Goal: Book appointment/travel/reservation

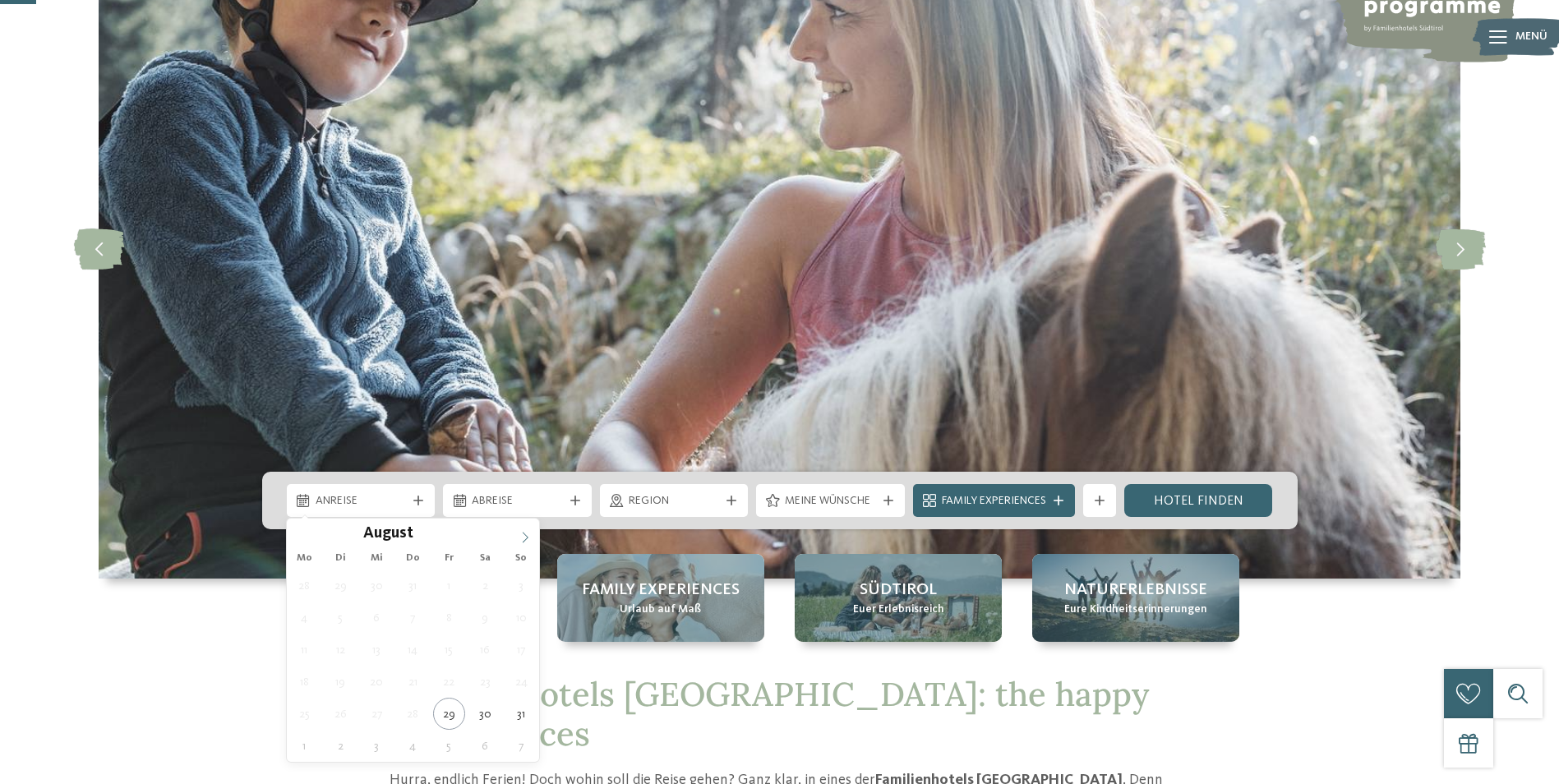
click at [515, 541] on span at bounding box center [525, 532] width 28 height 28
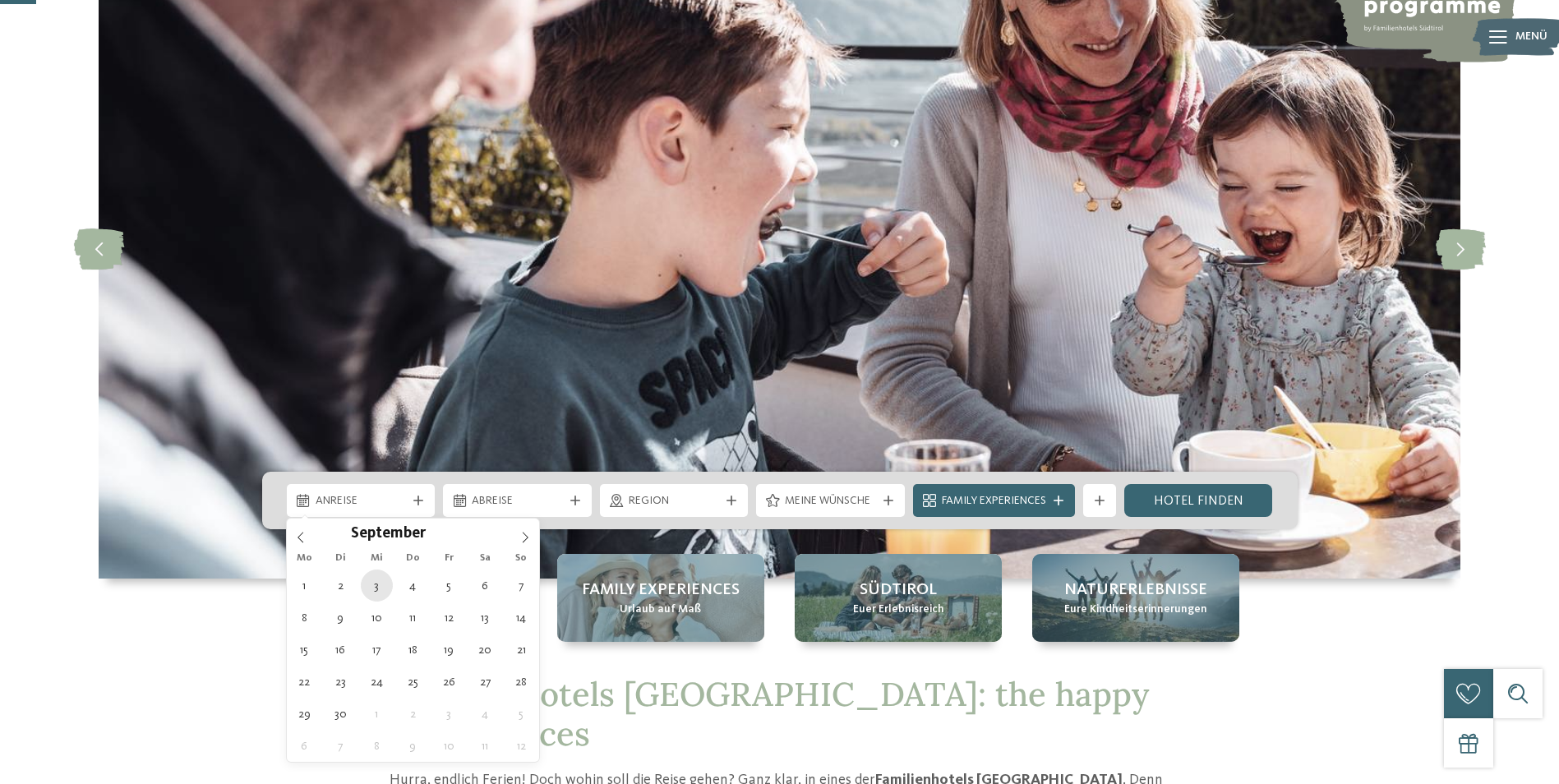
type div "03.09.2025"
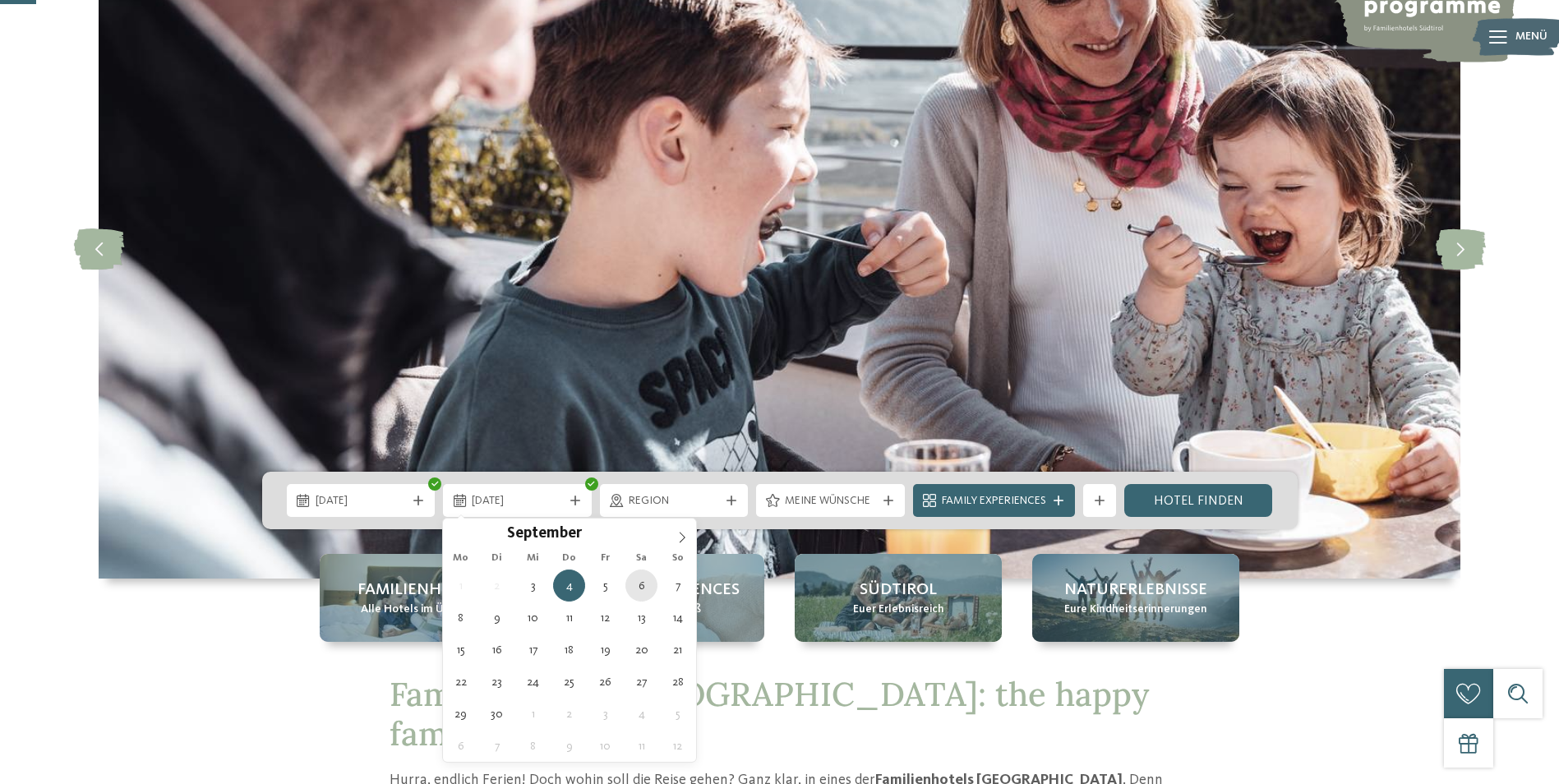
type div "06.09.2025"
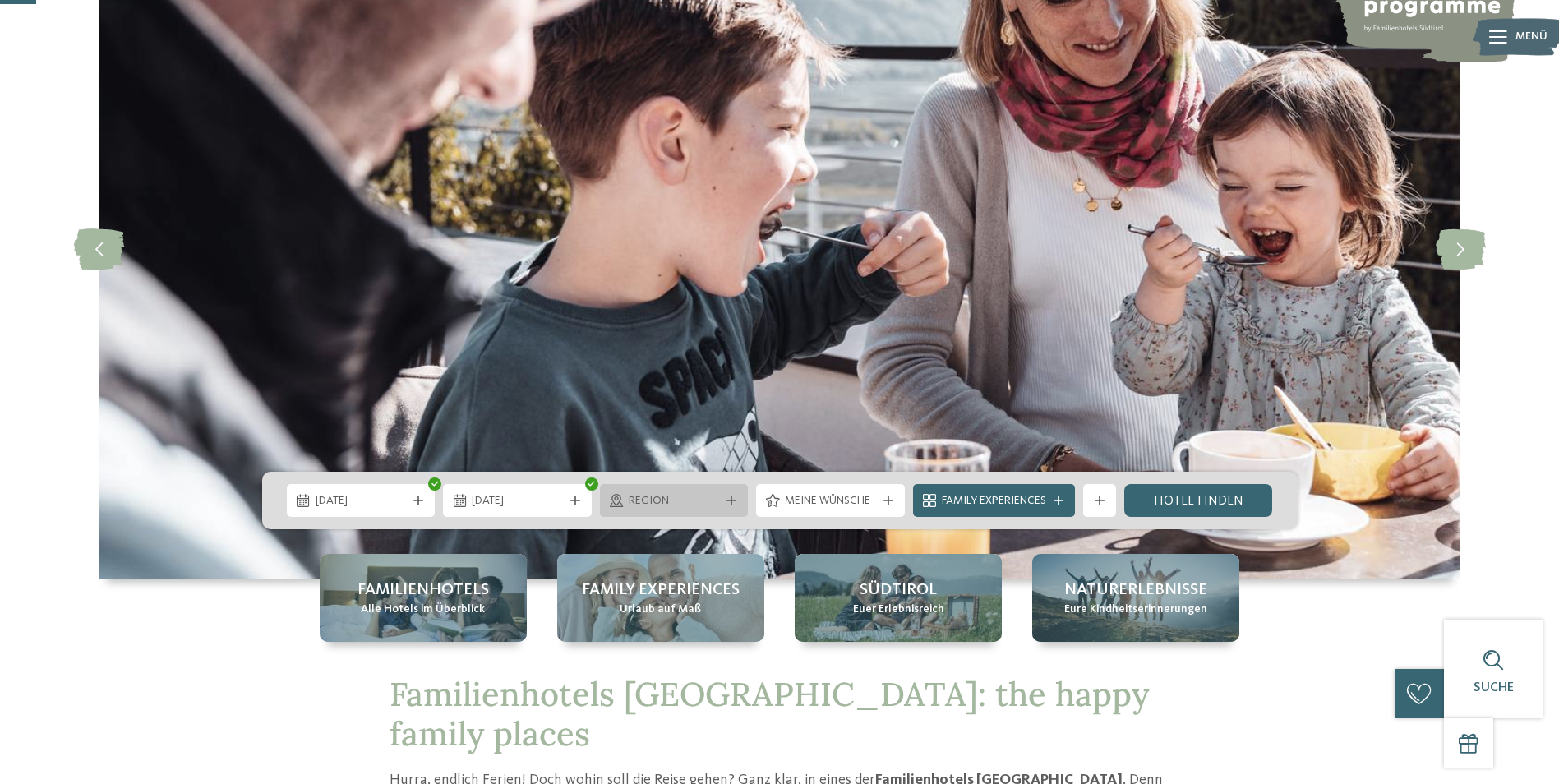
click at [655, 508] on span "Region" at bounding box center [674, 500] width 92 height 16
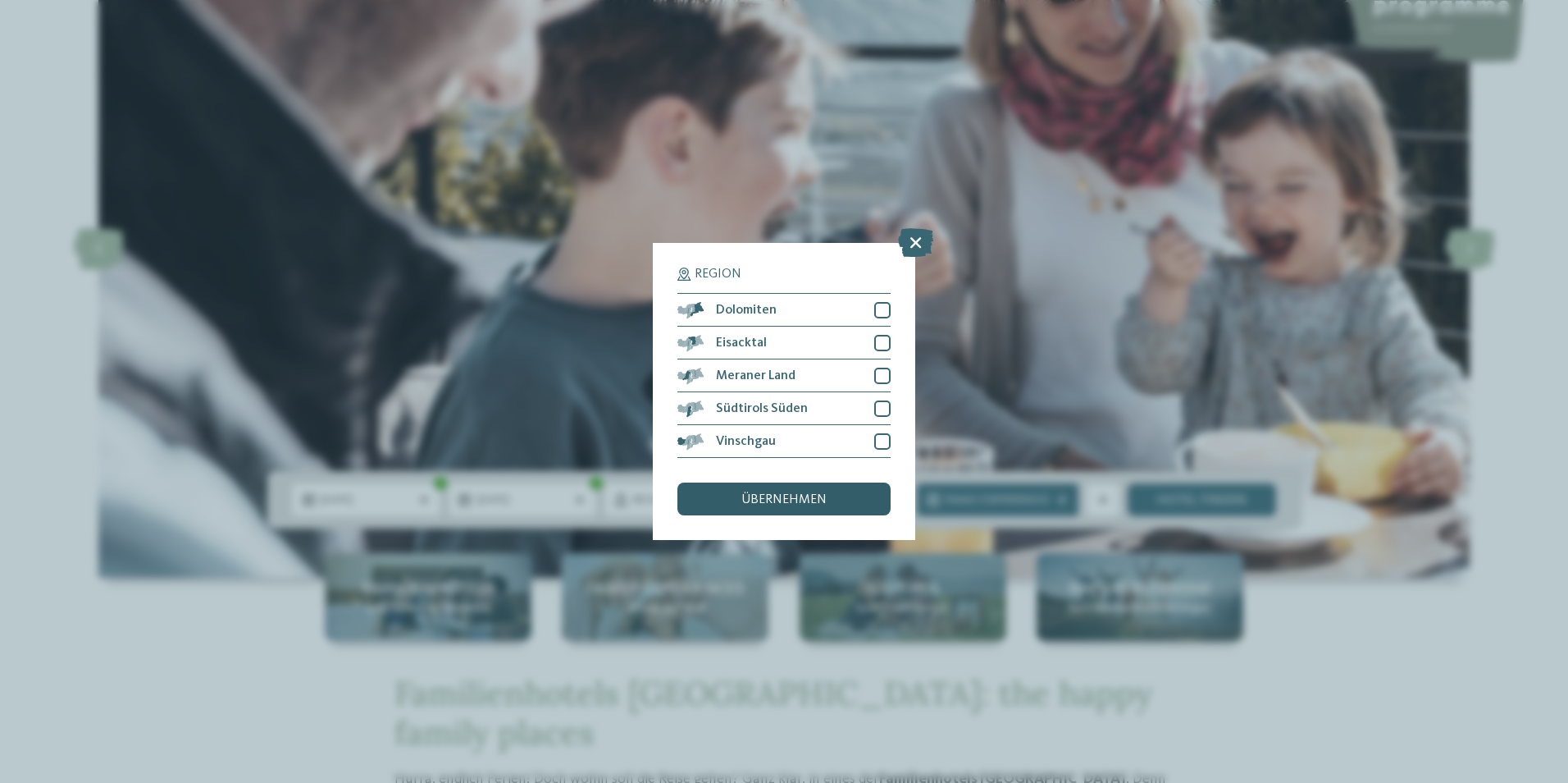
click at [797, 514] on div "übernehmen" at bounding box center [784, 498] width 213 height 33
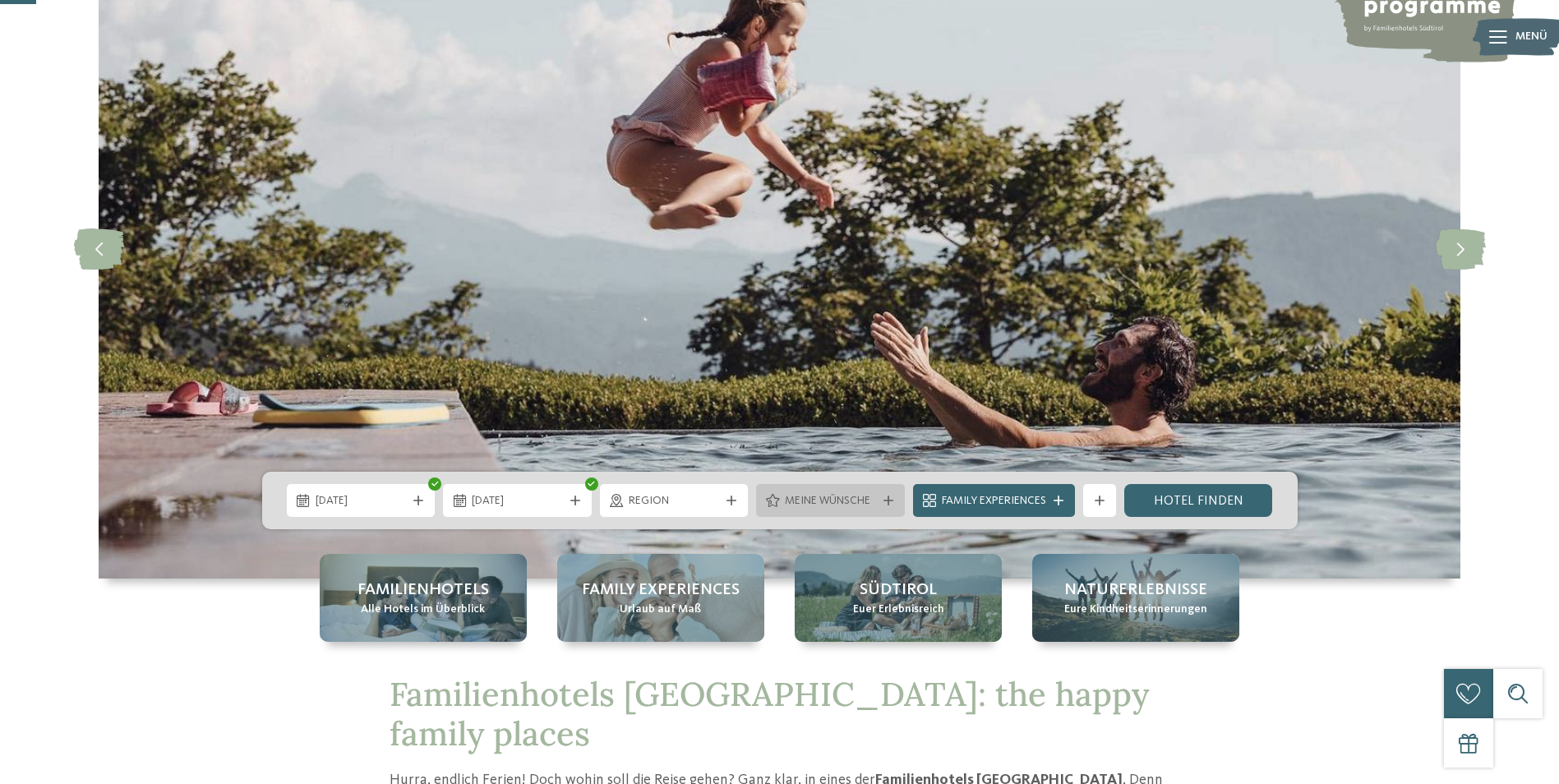
click at [880, 496] on div at bounding box center [888, 500] width 16 height 10
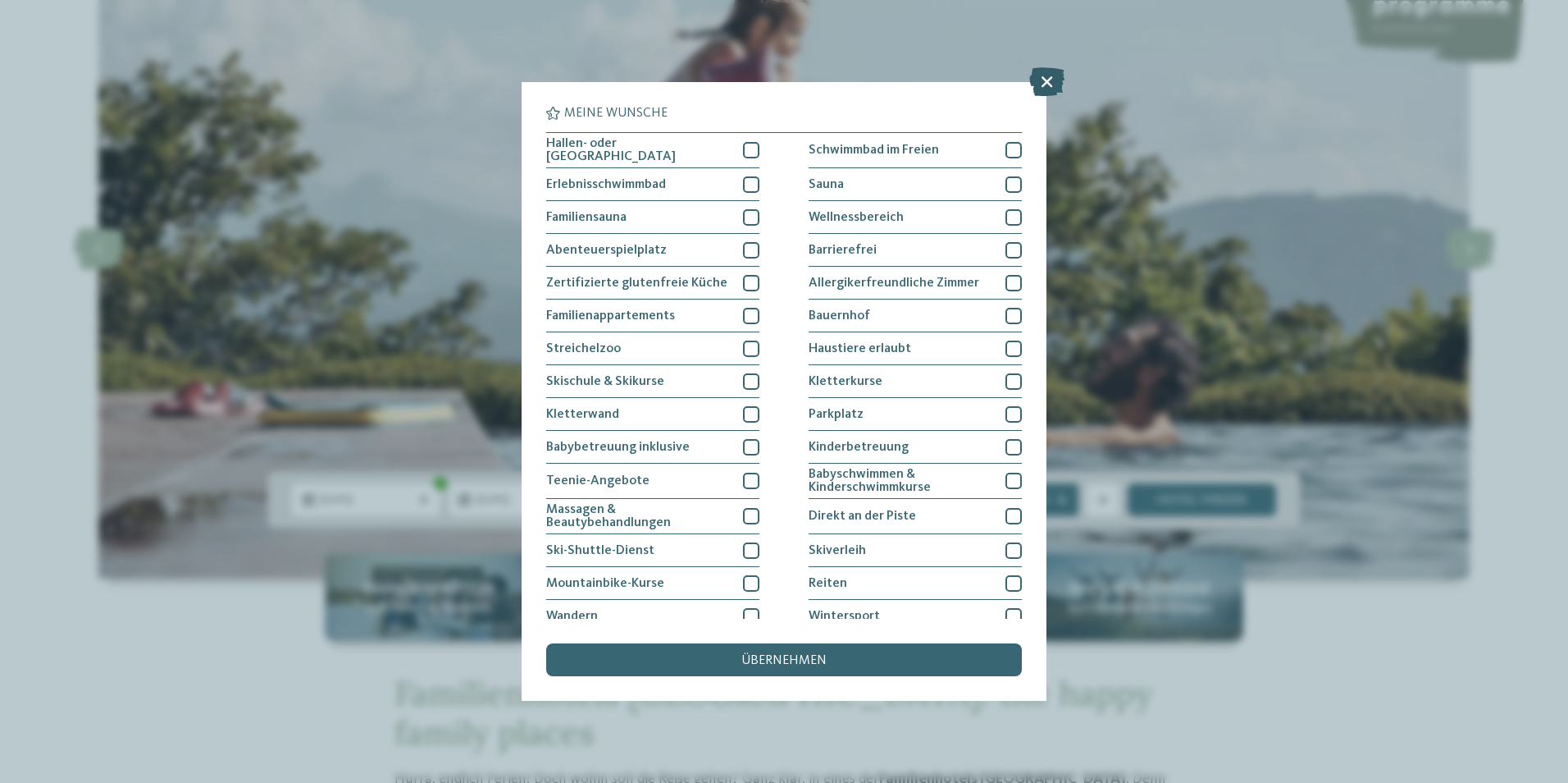
click at [1044, 81] on icon at bounding box center [1047, 82] width 35 height 28
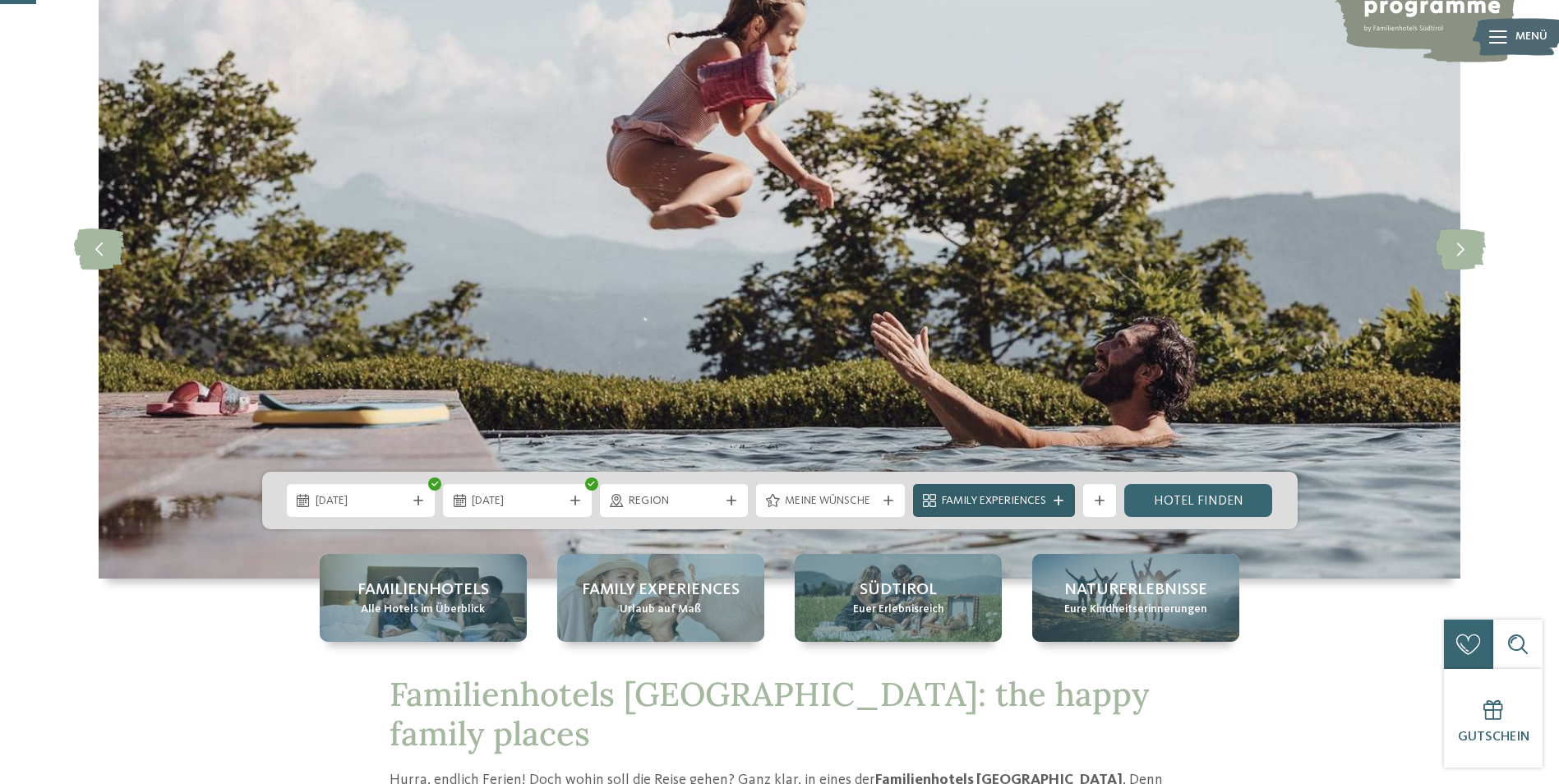
click at [1057, 506] on div "Family Experiences" at bounding box center [994, 500] width 162 height 33
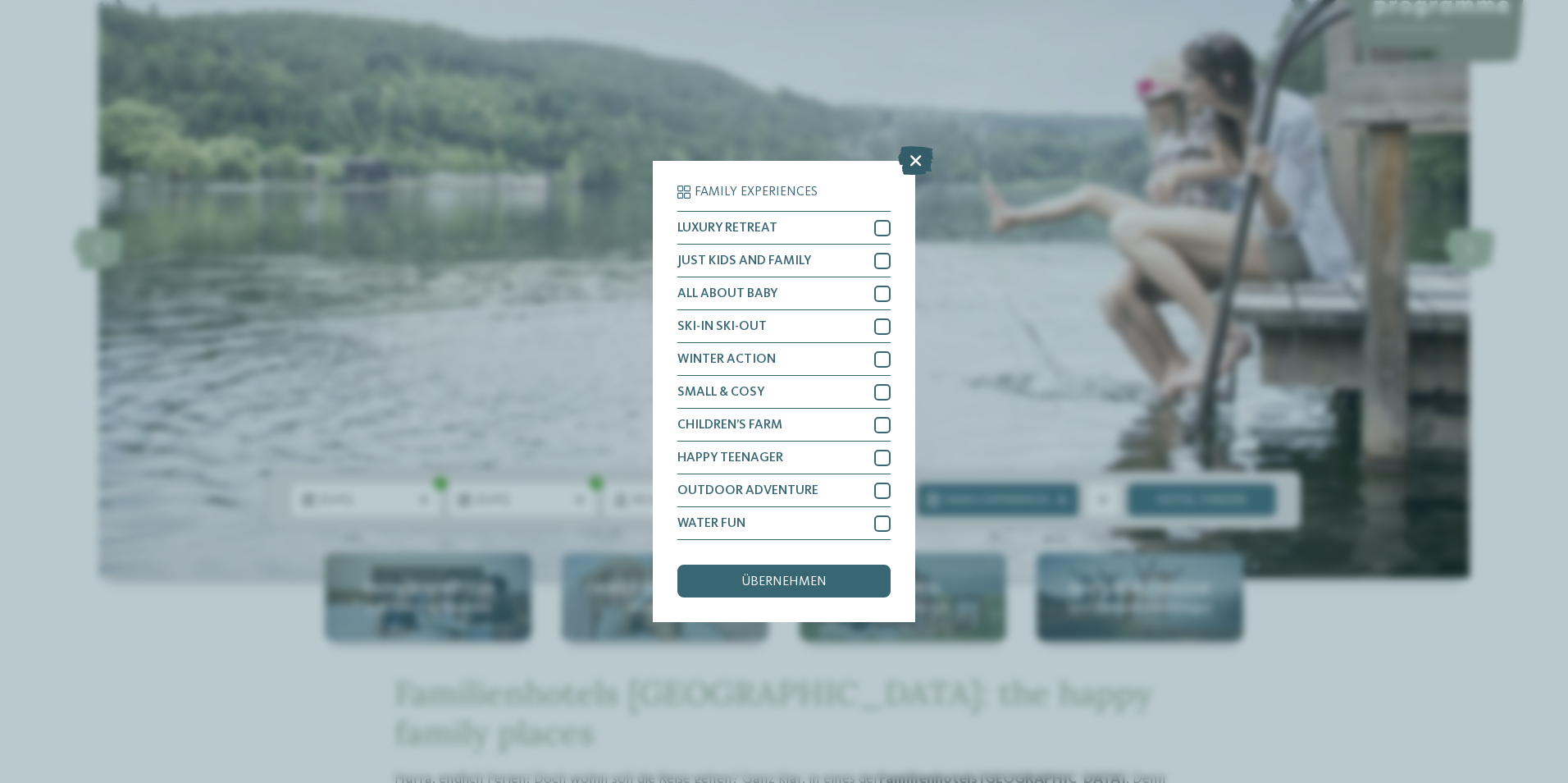
click at [923, 157] on icon at bounding box center [916, 160] width 35 height 28
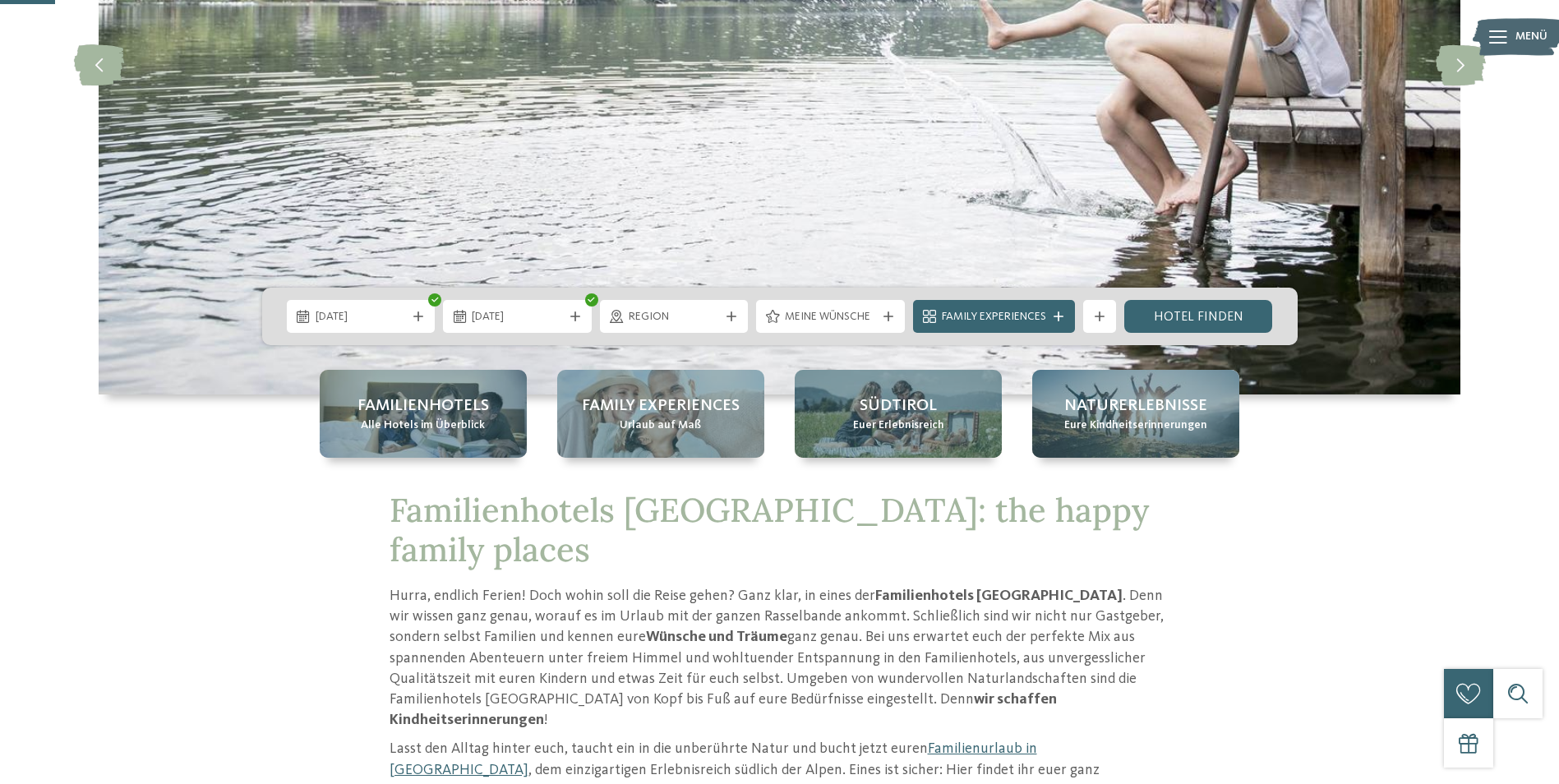
scroll to position [411, 0]
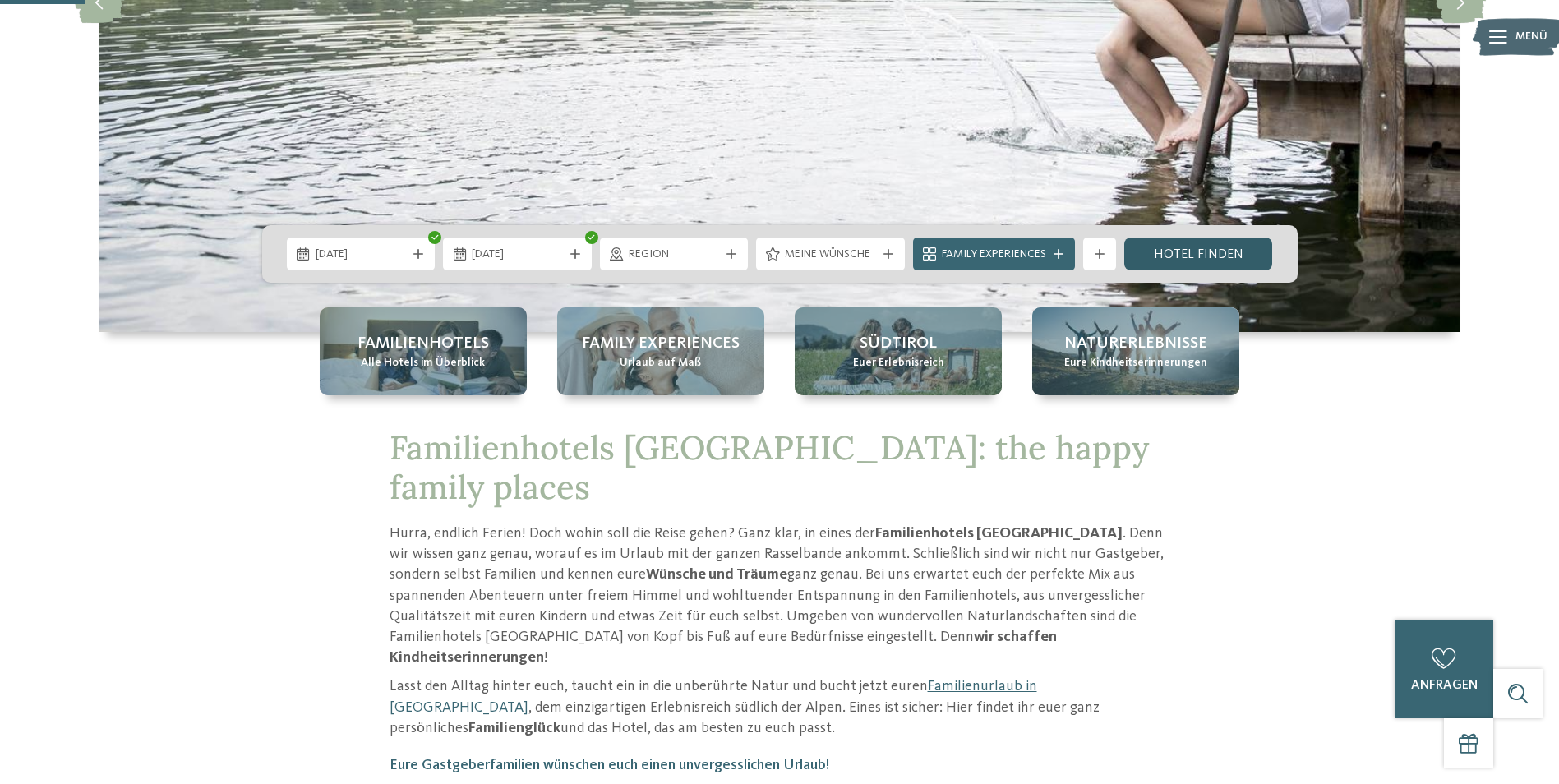
click at [1215, 252] on link "Hotel finden" at bounding box center [1198, 253] width 149 height 33
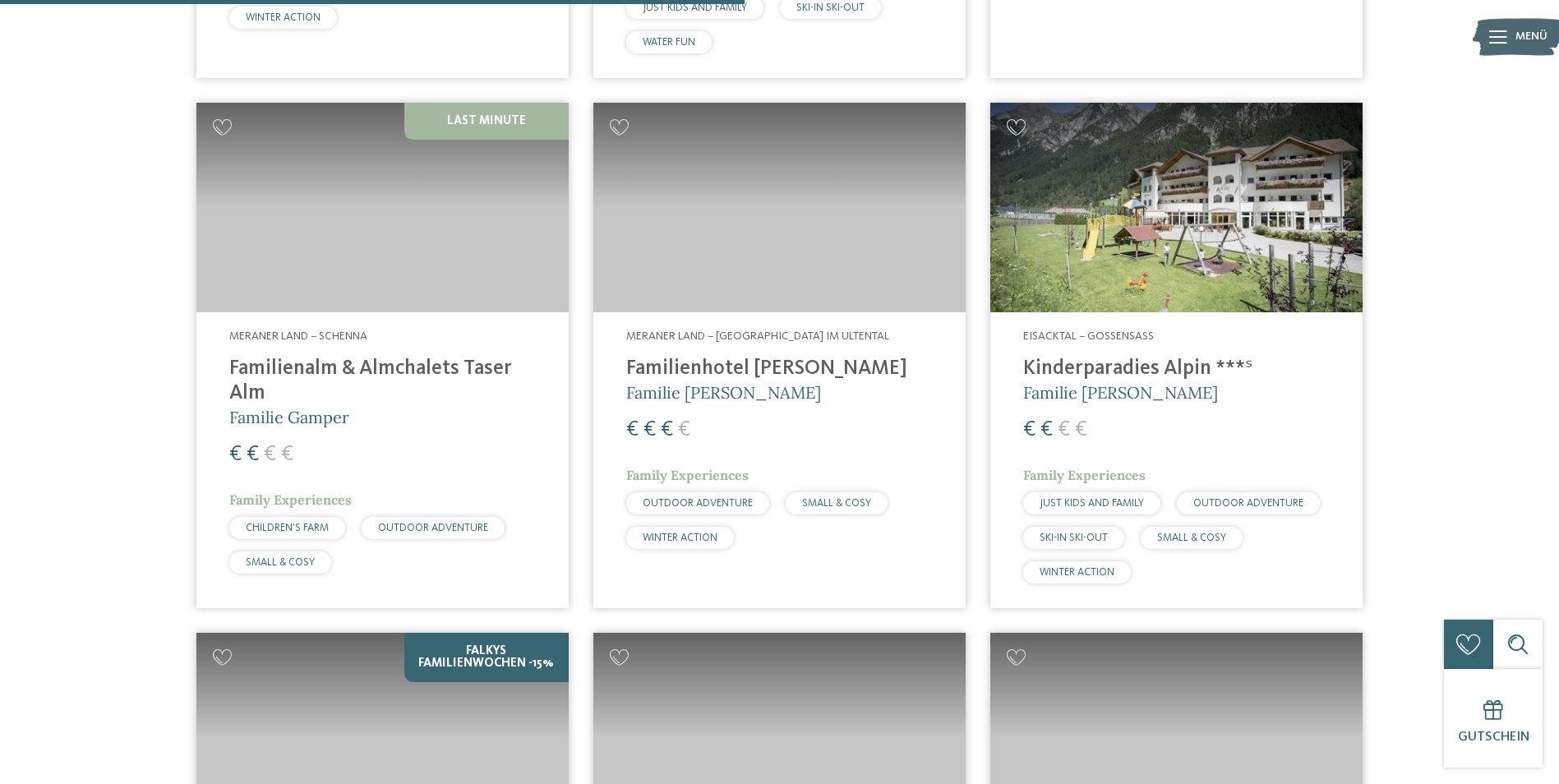
scroll to position [2675, 0]
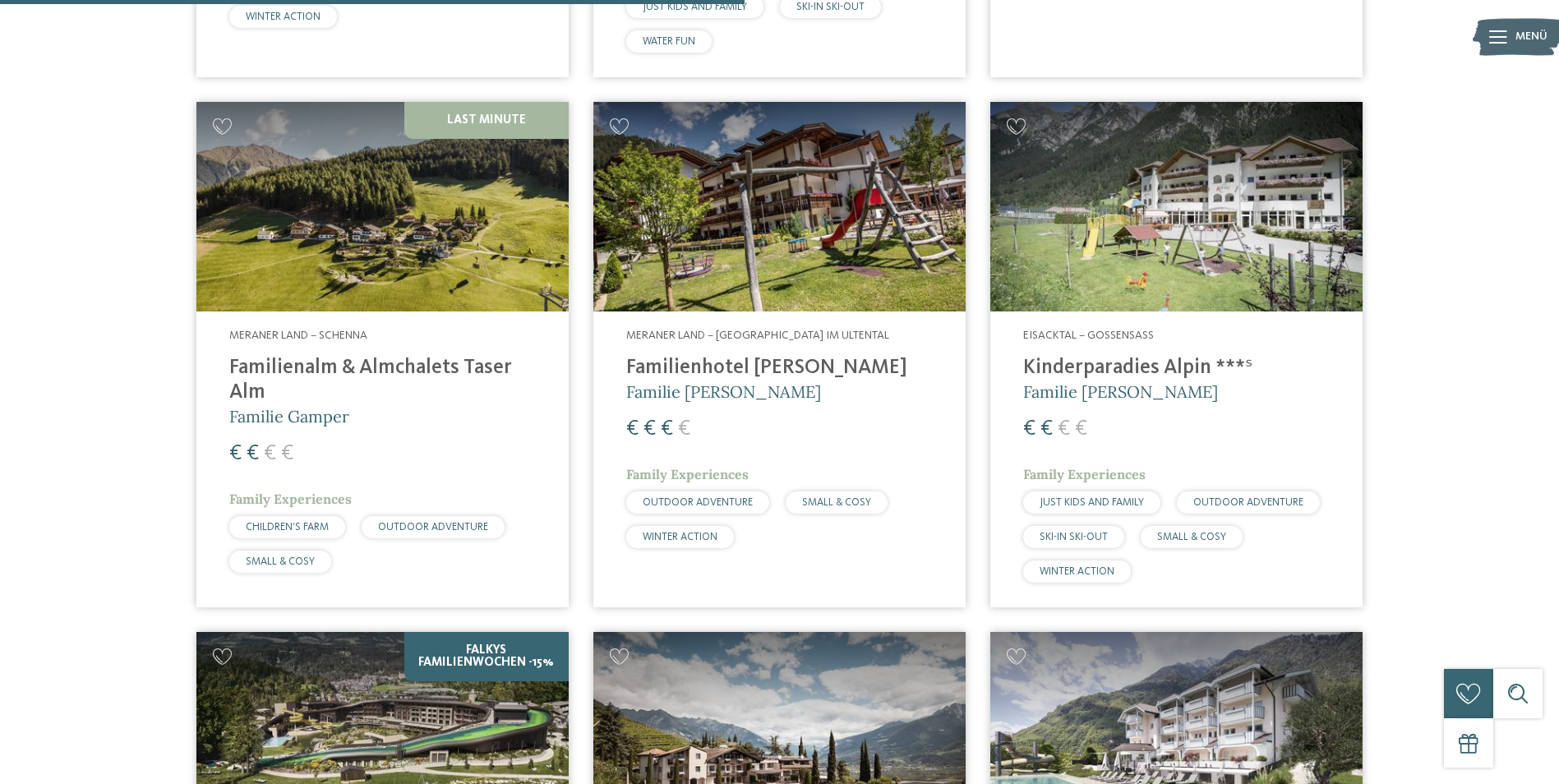
click at [417, 200] on img at bounding box center [382, 207] width 373 height 210
